Goal: Entertainment & Leisure: Consume media (video, audio)

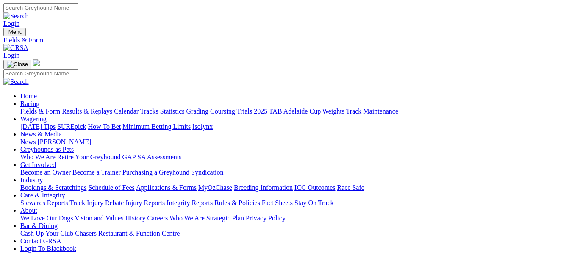
click at [105, 108] on link "Results & Replays" at bounding box center [87, 111] width 50 height 7
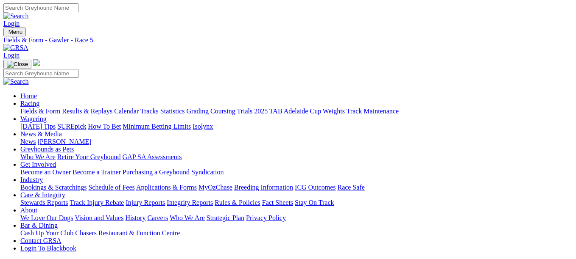
drag, startPoint x: 269, startPoint y: 204, endPoint x: 269, endPoint y: 200, distance: 4.3
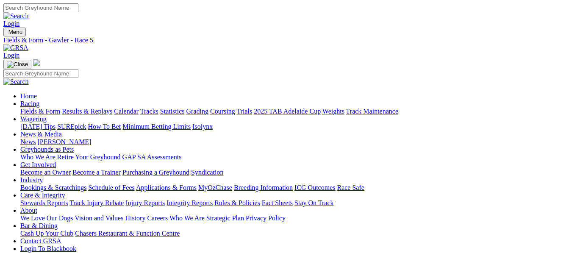
drag, startPoint x: 308, startPoint y: 142, endPoint x: 311, endPoint y: 134, distance: 8.6
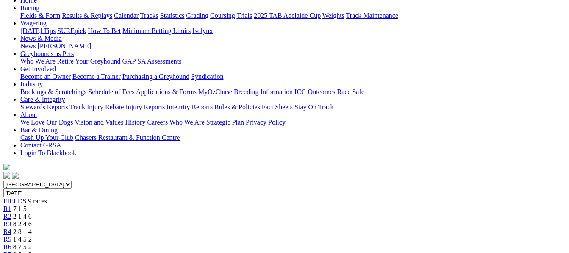
scroll to position [56, 0]
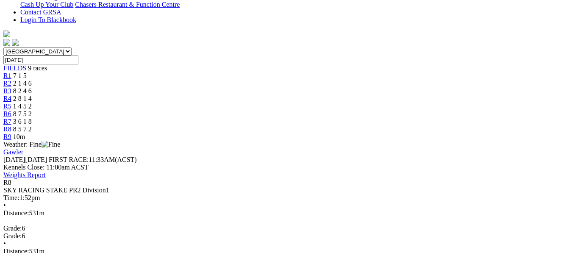
scroll to position [232, 0]
